Goal: Find specific page/section: Find specific page/section

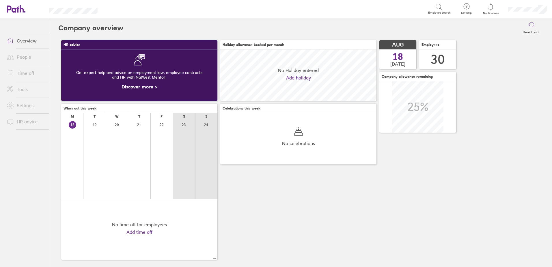
scroll to position [51, 156]
click at [27, 70] on link "Time off" at bounding box center [25, 73] width 46 height 12
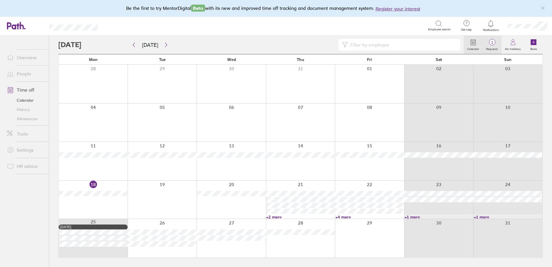
click at [492, 47] on label "Requests" at bounding box center [492, 48] width 19 height 5
